Goal: Task Accomplishment & Management: Complete application form

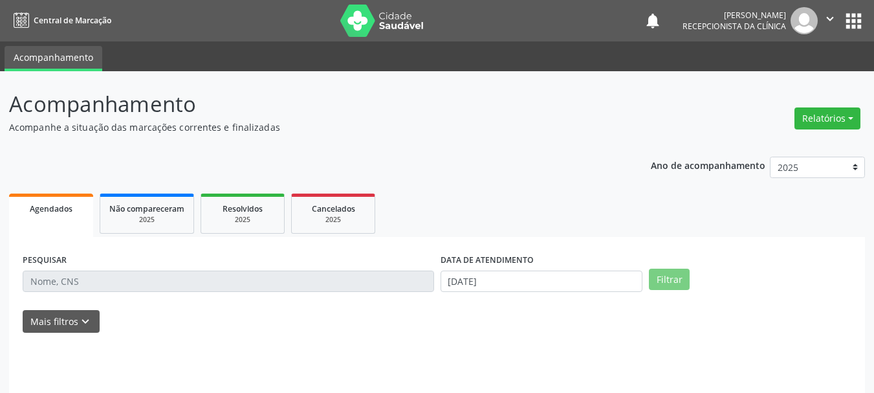
click at [104, 263] on div "PESQUISAR DATA DE ATENDIMENTO [DATE] Filtrar UNIDADE DE REFERÊNCIA [GEOGRAPHIC_…" at bounding box center [437, 326] width 856 height 178
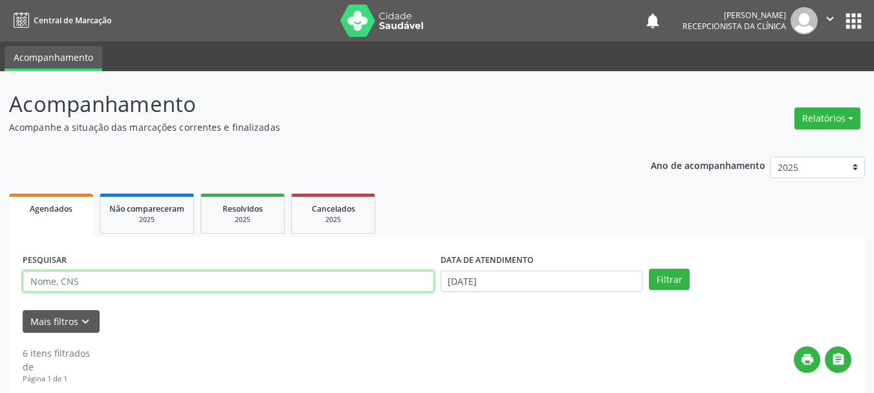
drag, startPoint x: 100, startPoint y: 278, endPoint x: 99, endPoint y: 272, distance: 6.6
click at [100, 278] on input "text" at bounding box center [229, 281] width 412 height 22
type input "[PERSON_NAME]"
click at [649, 269] on button "Filtrar" at bounding box center [669, 280] width 41 height 22
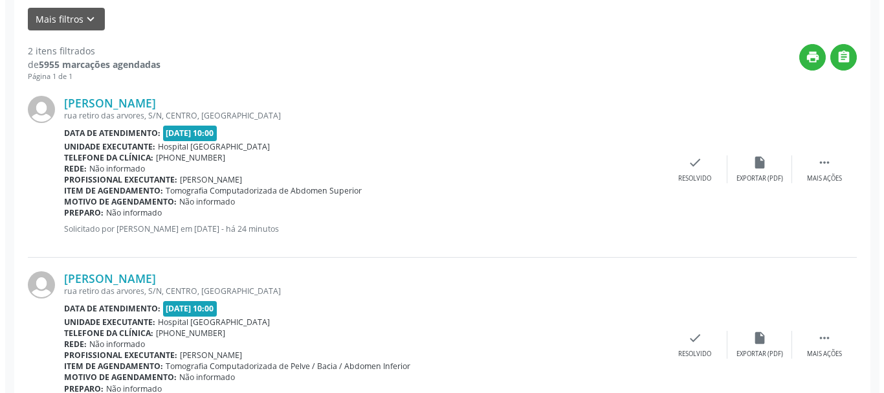
scroll to position [303, 0]
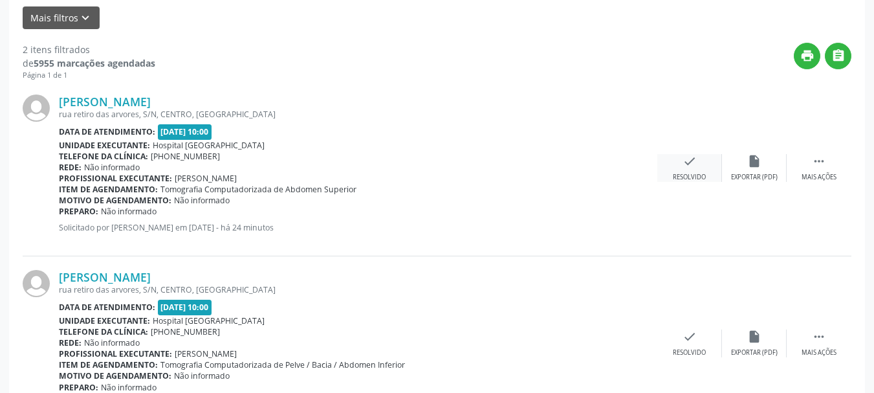
click at [681, 166] on div "check Resolvido" at bounding box center [689, 168] width 65 height 28
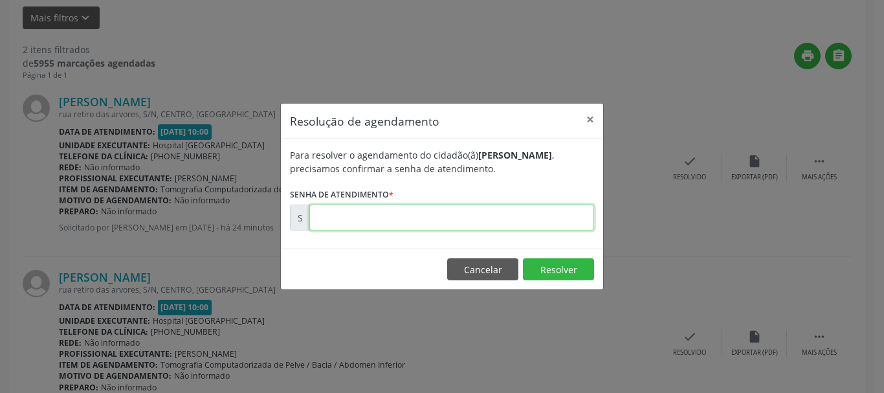
click at [391, 212] on input "text" at bounding box center [451, 217] width 285 height 26
type input "00001749"
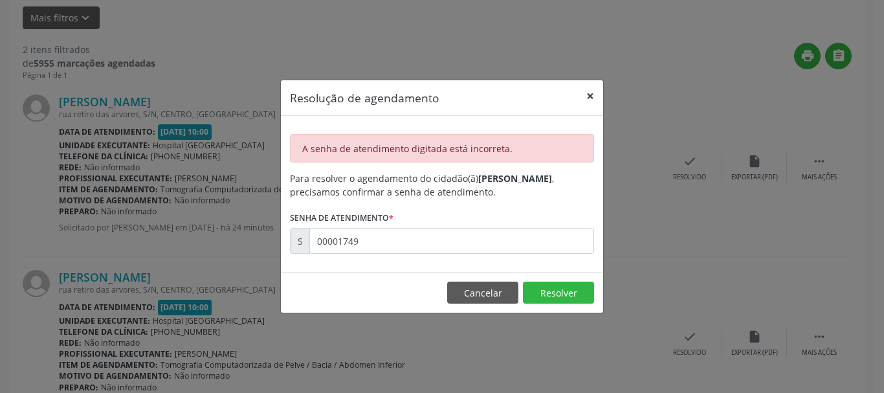
click at [594, 102] on button "×" at bounding box center [590, 96] width 26 height 32
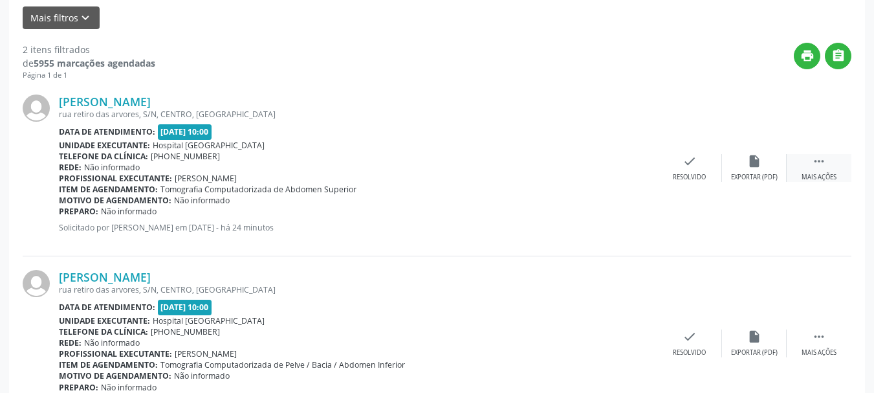
click at [813, 166] on icon "" at bounding box center [819, 161] width 14 height 14
click at [619, 183] on div "[PERSON_NAME] [GEOGRAPHIC_DATA], S/N, CENTRO, [GEOGRAPHIC_DATA] Data de atendim…" at bounding box center [437, 168] width 829 height 175
click at [626, 164] on icon "print" at bounding box center [625, 161] width 14 height 14
click at [509, 169] on div "check Resolvido" at bounding box center [495, 168] width 65 height 28
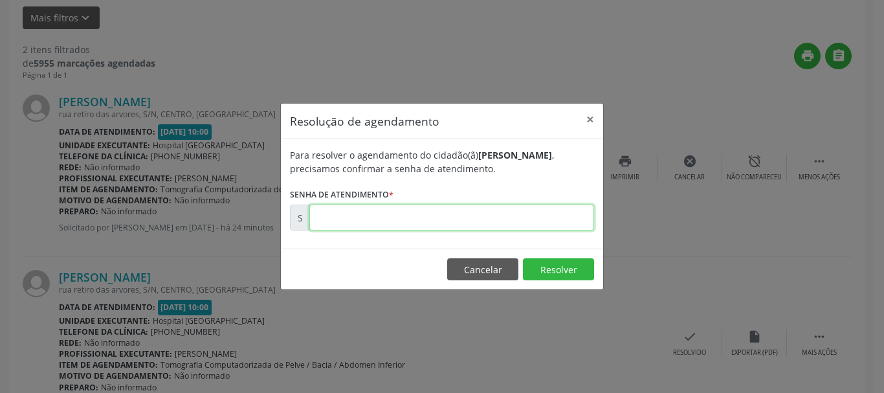
click at [320, 226] on input "text" at bounding box center [451, 217] width 285 height 26
type input "00174904"
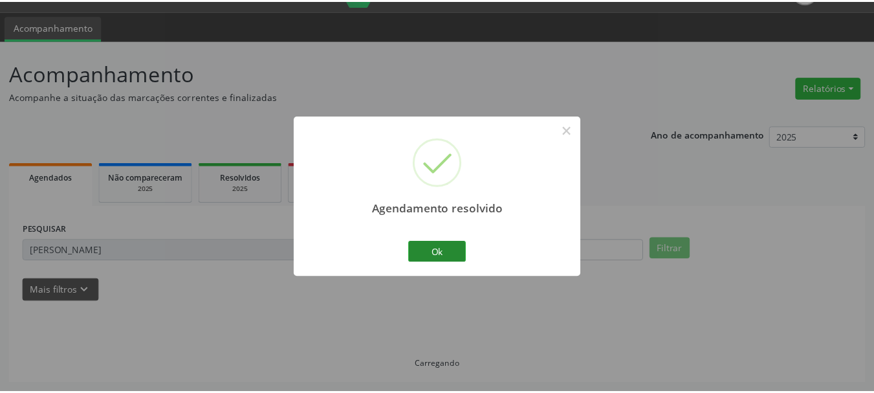
scroll to position [31, 0]
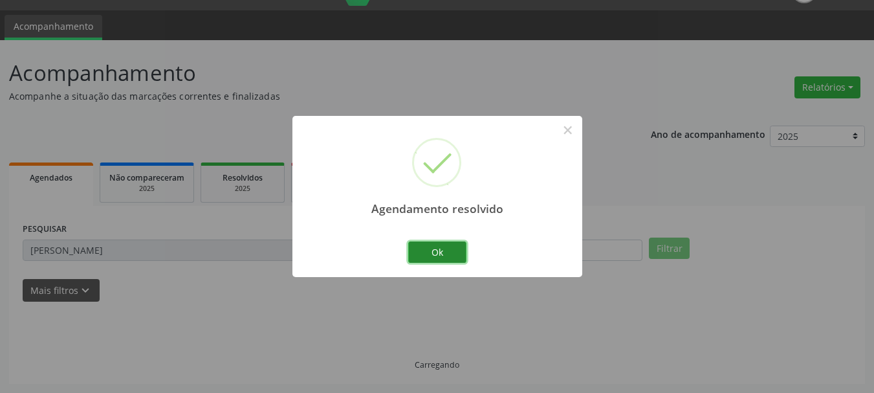
click at [463, 253] on button "Ok" at bounding box center [437, 252] width 58 height 22
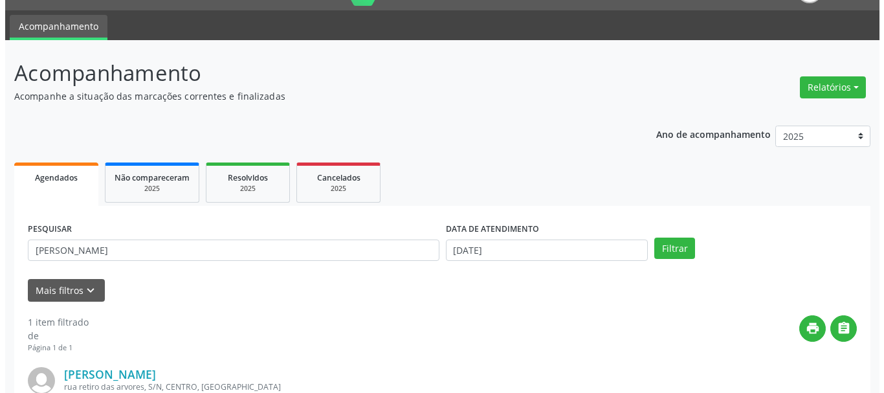
scroll to position [189, 0]
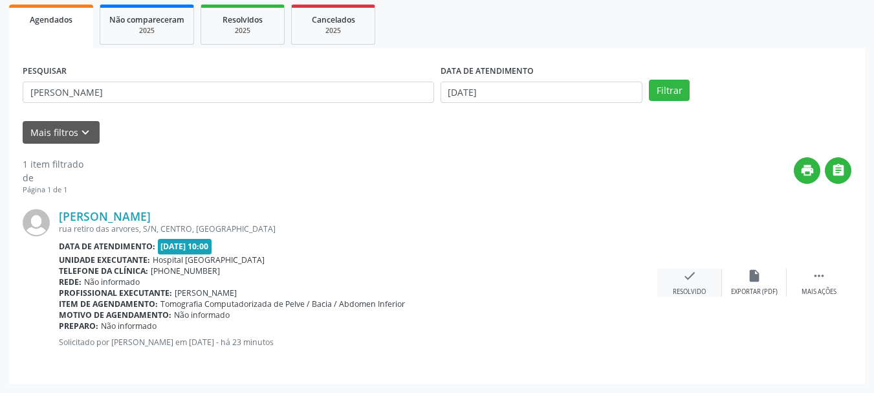
click at [705, 289] on div "Resolvido" at bounding box center [689, 291] width 33 height 9
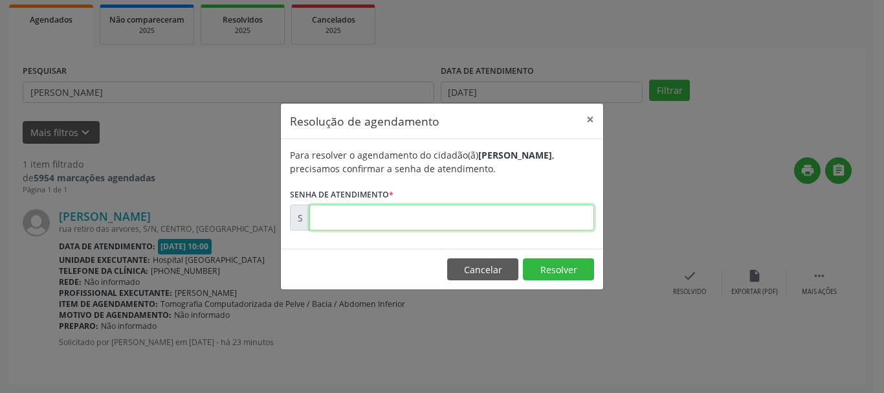
click at [544, 221] on input "text" at bounding box center [451, 217] width 285 height 26
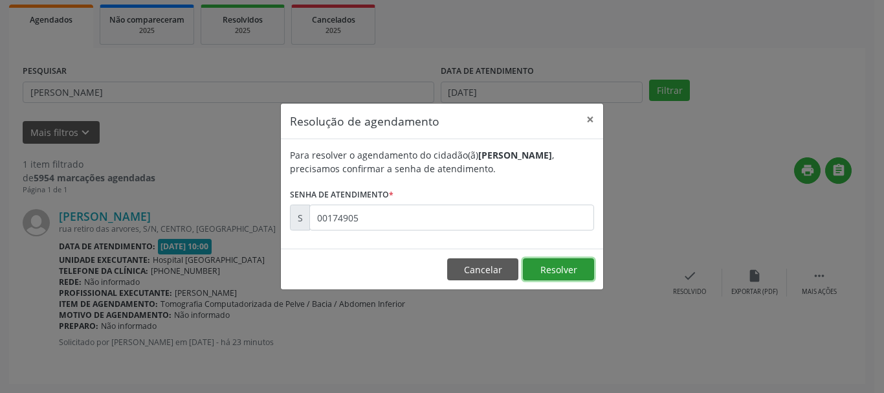
click at [557, 272] on button "Resolver" at bounding box center [558, 269] width 71 height 22
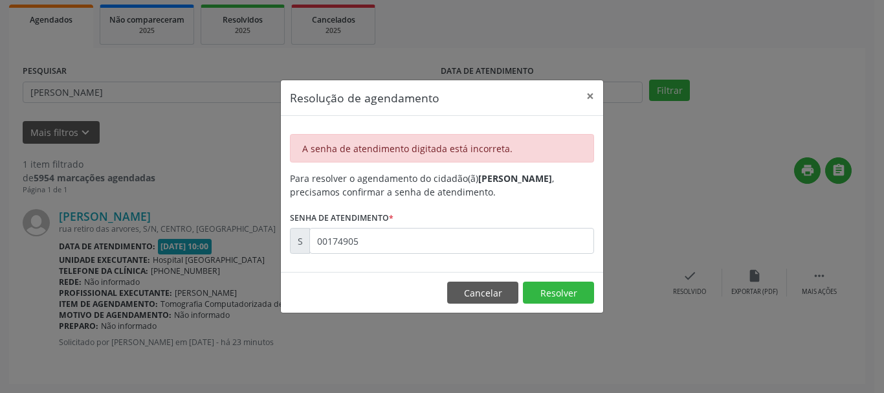
click at [379, 255] on div "A senha de atendimento digitada está incorreta. Para resolver o agendamento do …" at bounding box center [442, 194] width 322 height 156
click at [380, 244] on input "00174905" at bounding box center [451, 241] width 285 height 26
type input "00174903"
click at [400, 235] on input "00174903" at bounding box center [451, 241] width 285 height 26
click at [555, 291] on button "Resolver" at bounding box center [558, 292] width 71 height 22
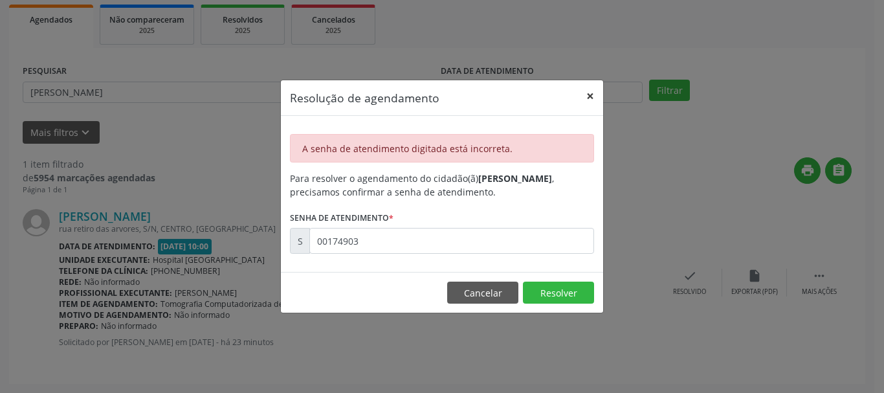
drag, startPoint x: 591, startPoint y: 100, endPoint x: 734, endPoint y: 191, distance: 169.3
click at [592, 100] on button "×" at bounding box center [590, 96] width 26 height 32
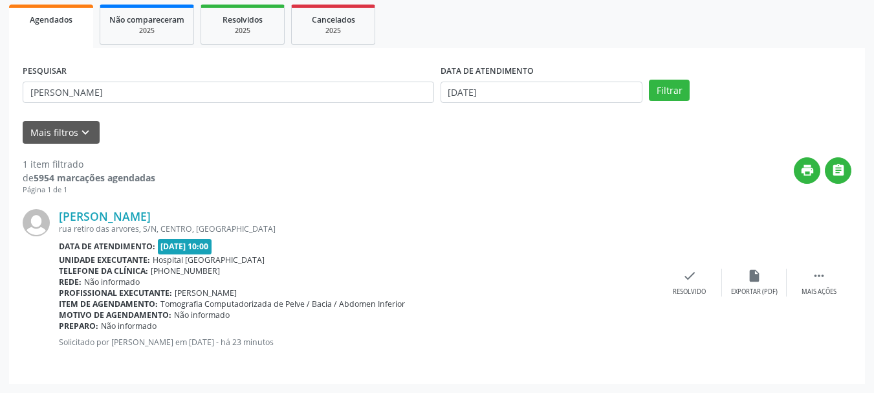
click at [833, 267] on div "[PERSON_NAME] [GEOGRAPHIC_DATA], S/N, CENTRO, [GEOGRAPHIC_DATA] Data de atendim…" at bounding box center [437, 282] width 829 height 175
click at [822, 274] on icon "" at bounding box center [819, 276] width 14 height 14
click at [623, 276] on icon "print" at bounding box center [625, 276] width 14 height 14
click at [487, 284] on div "check Resolvido" at bounding box center [495, 283] width 65 height 28
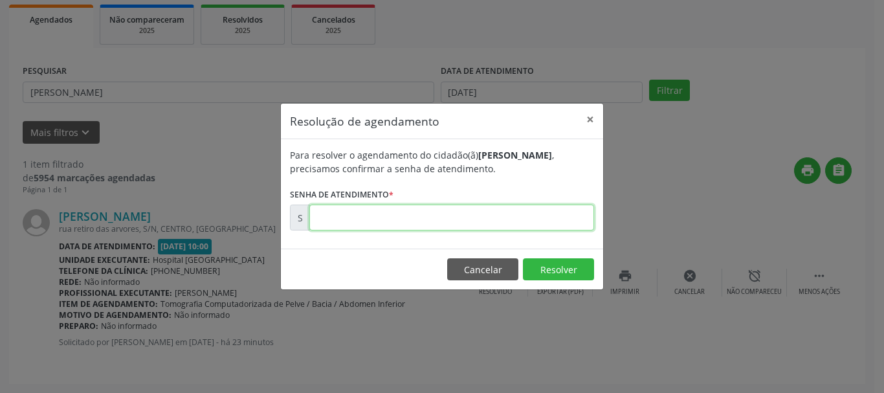
drag, startPoint x: 383, startPoint y: 214, endPoint x: 384, endPoint y: 206, distance: 7.1
click at [384, 214] on input "text" at bounding box center [451, 217] width 285 height 26
type input "00174906"
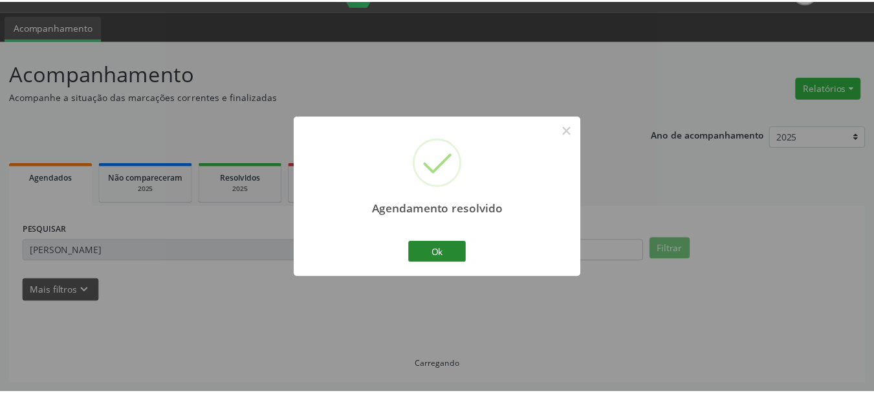
scroll to position [31, 0]
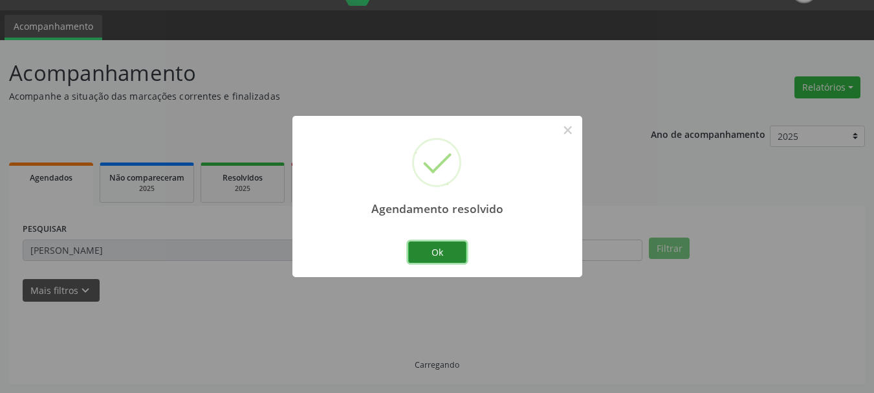
click at [426, 250] on button "Ok" at bounding box center [437, 252] width 58 height 22
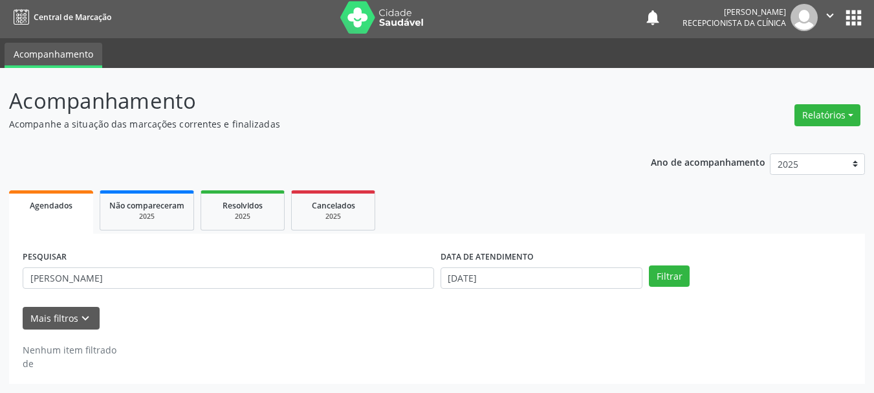
scroll to position [3, 0]
